Goal: Transaction & Acquisition: Purchase product/service

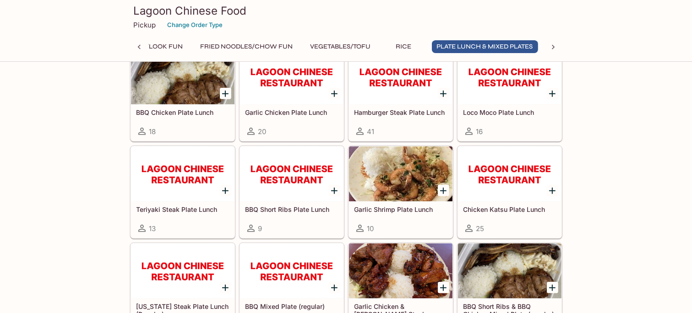
scroll to position [3828, 0]
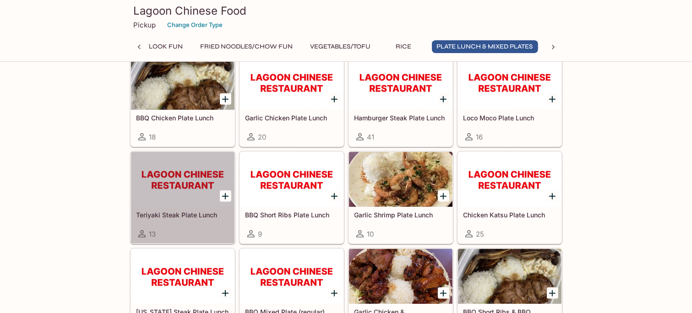
click at [183, 207] on div "Teriyaki Steak Plate Lunch 13" at bounding box center [182, 225] width 103 height 37
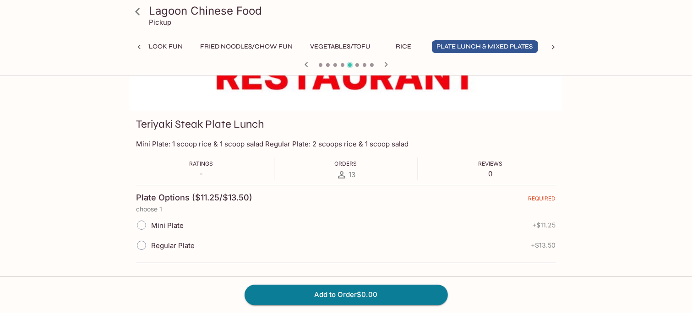
scroll to position [71, 0]
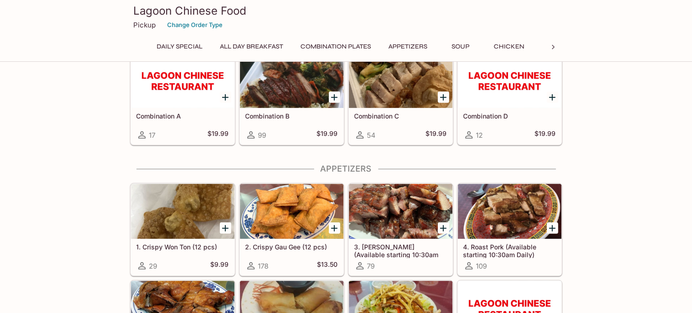
scroll to position [347, 0]
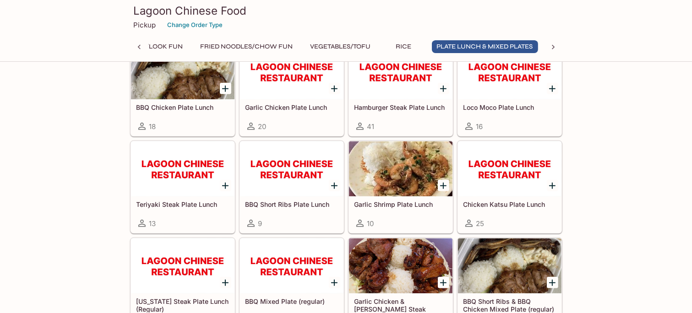
scroll to position [3845, 0]
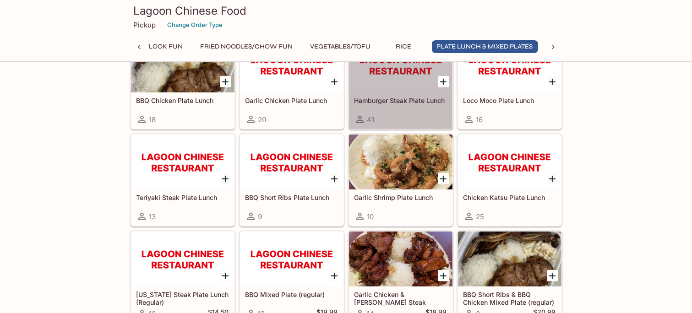
click at [386, 97] on h5 "Hamburger Steak Plate Lunch" at bounding box center [400, 101] width 92 height 8
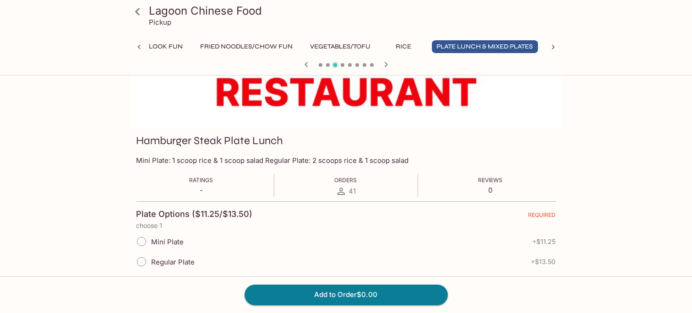
scroll to position [90, 0]
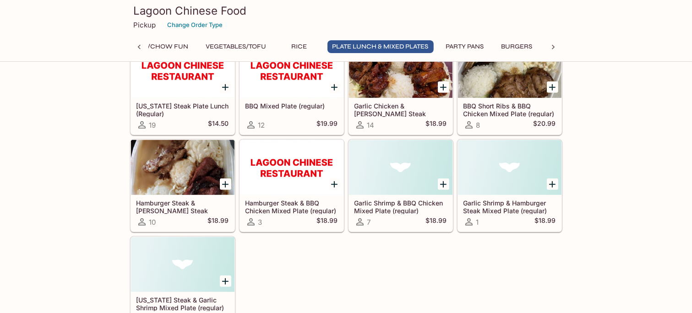
scroll to position [4016, 0]
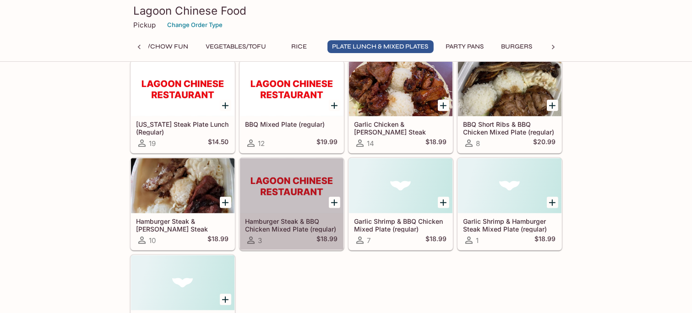
click at [292, 217] on h5 "Hamburger Steak & BBQ Chicken Mixed Plate (regular)" at bounding box center [291, 224] width 92 height 15
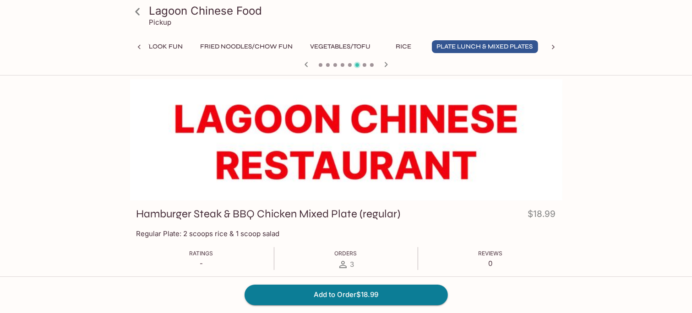
scroll to position [351, 0]
